Goal: Information Seeking & Learning: Learn about a topic

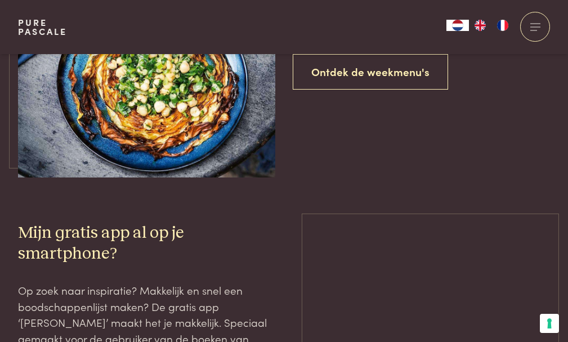
scroll to position [2251, 0]
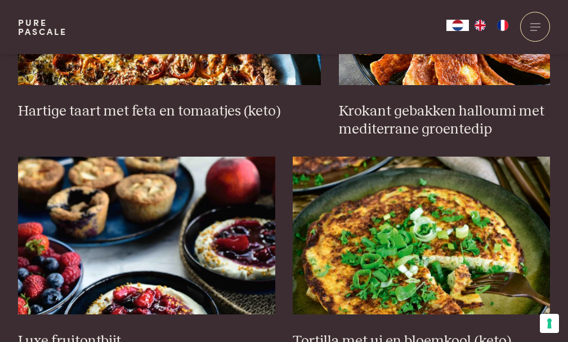
scroll to position [1022, 0]
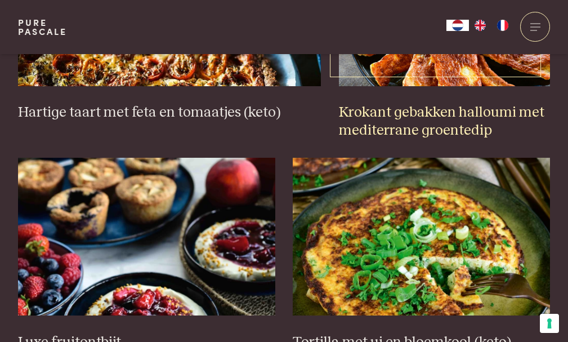
click at [410, 140] on h3 "Krokant gebakken halloumi met mediterrane groentedip" at bounding box center [444, 122] width 211 height 36
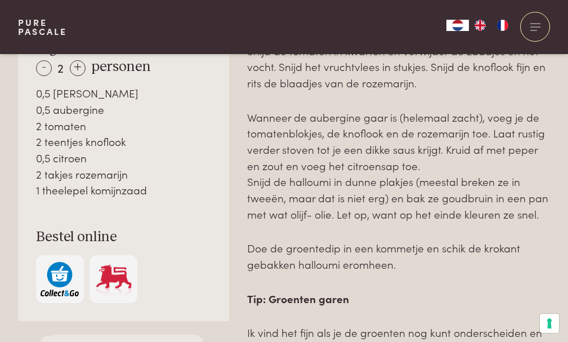
scroll to position [844, 0]
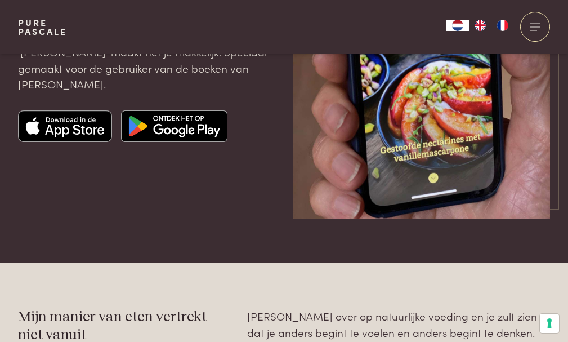
scroll to position [2485, 0]
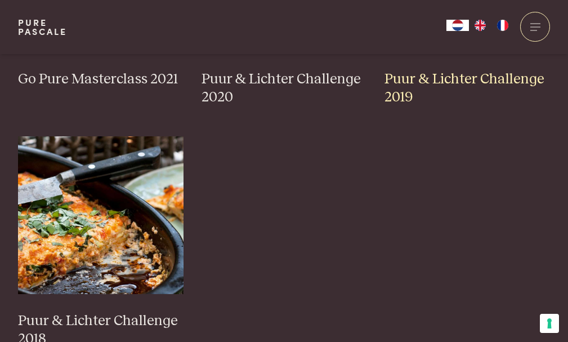
scroll to position [957, 0]
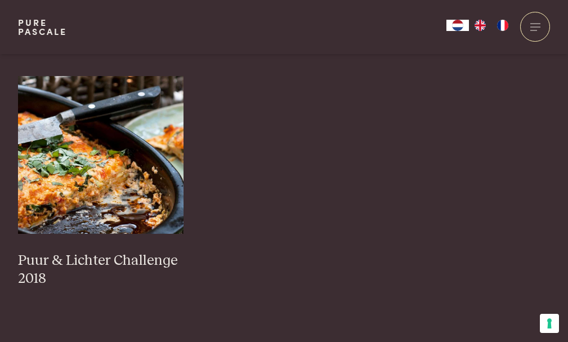
click at [455, 46] on h3 "Puur & Lichter Challenge 2019" at bounding box center [466, 28] width 165 height 36
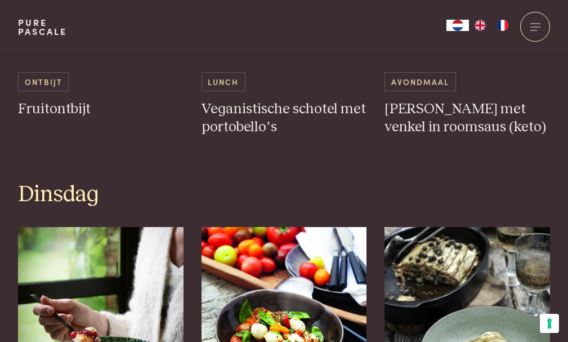
scroll to position [675, 0]
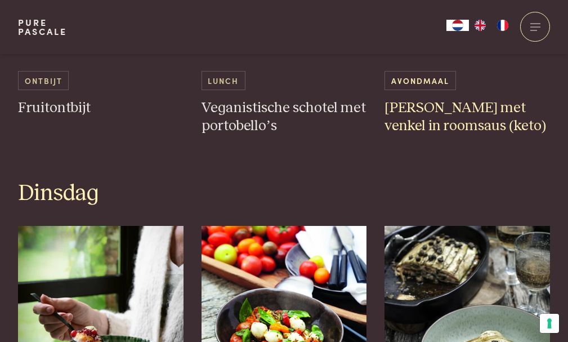
click at [454, 135] on h3 "Halloumi met venkel in roomsaus (keto)" at bounding box center [466, 117] width 165 height 36
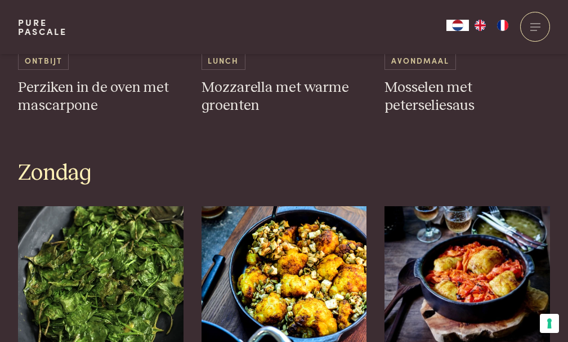
scroll to position [2307, 0]
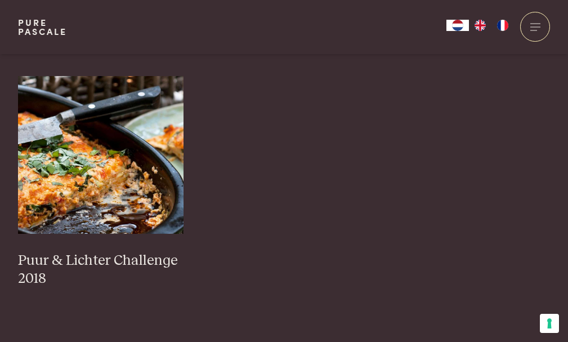
click at [273, 46] on h3 "Puur & Lichter Challenge 2020" at bounding box center [283, 28] width 165 height 36
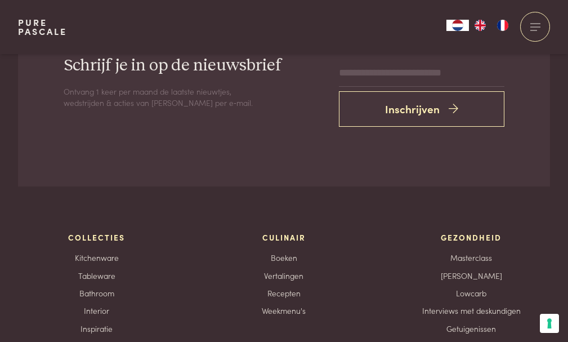
scroll to position [3320, 0]
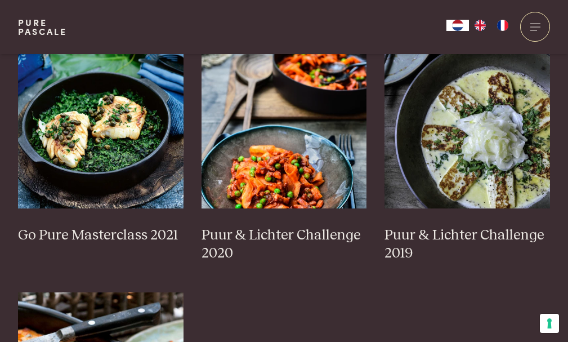
scroll to position [731, 0]
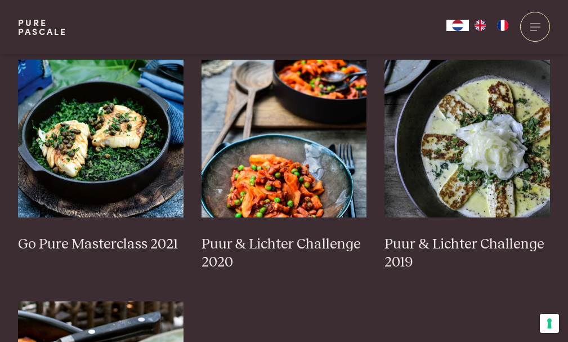
click at [89, 30] on h3 "Weekmenu Herfst" at bounding box center [100, 21] width 165 height 18
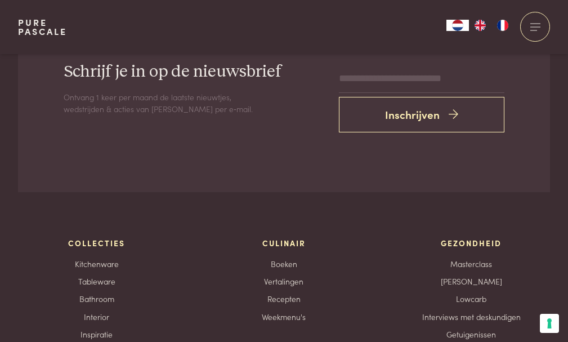
scroll to position [3489, 0]
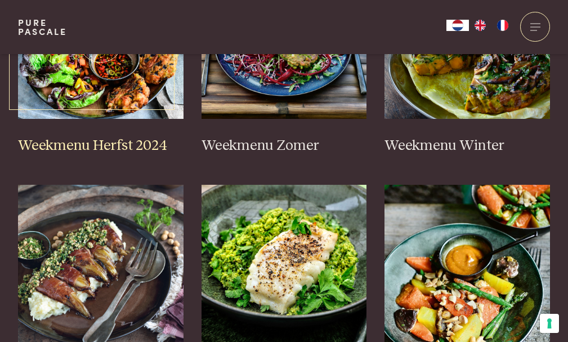
scroll to position [394, 0]
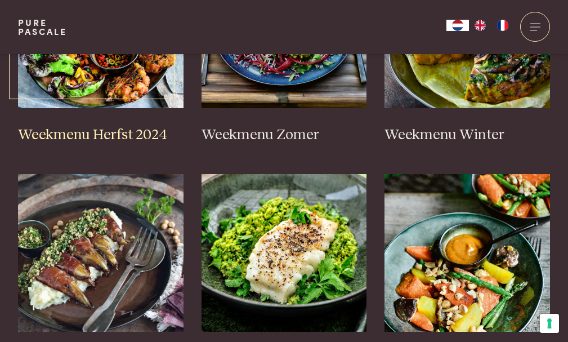
click at [108, 144] on h3 "Weekmenu Herfst 2024" at bounding box center [100, 135] width 165 height 18
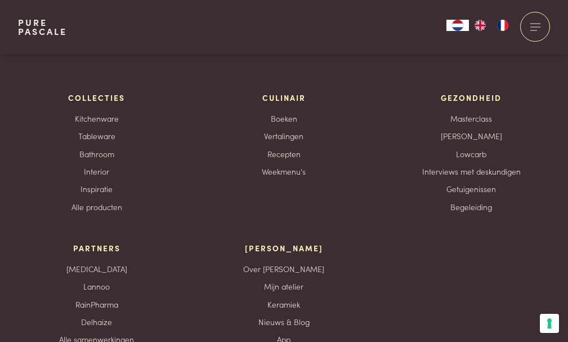
scroll to position [3770, 0]
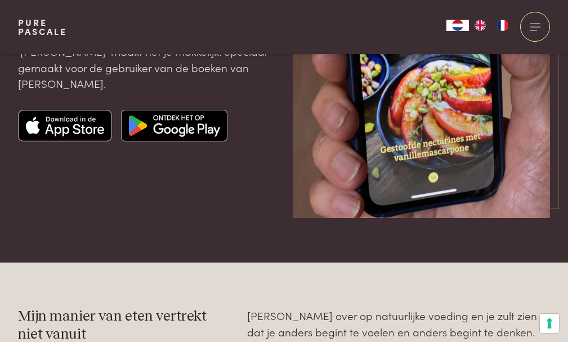
scroll to position [2541, 0]
